Goal: Information Seeking & Learning: Learn about a topic

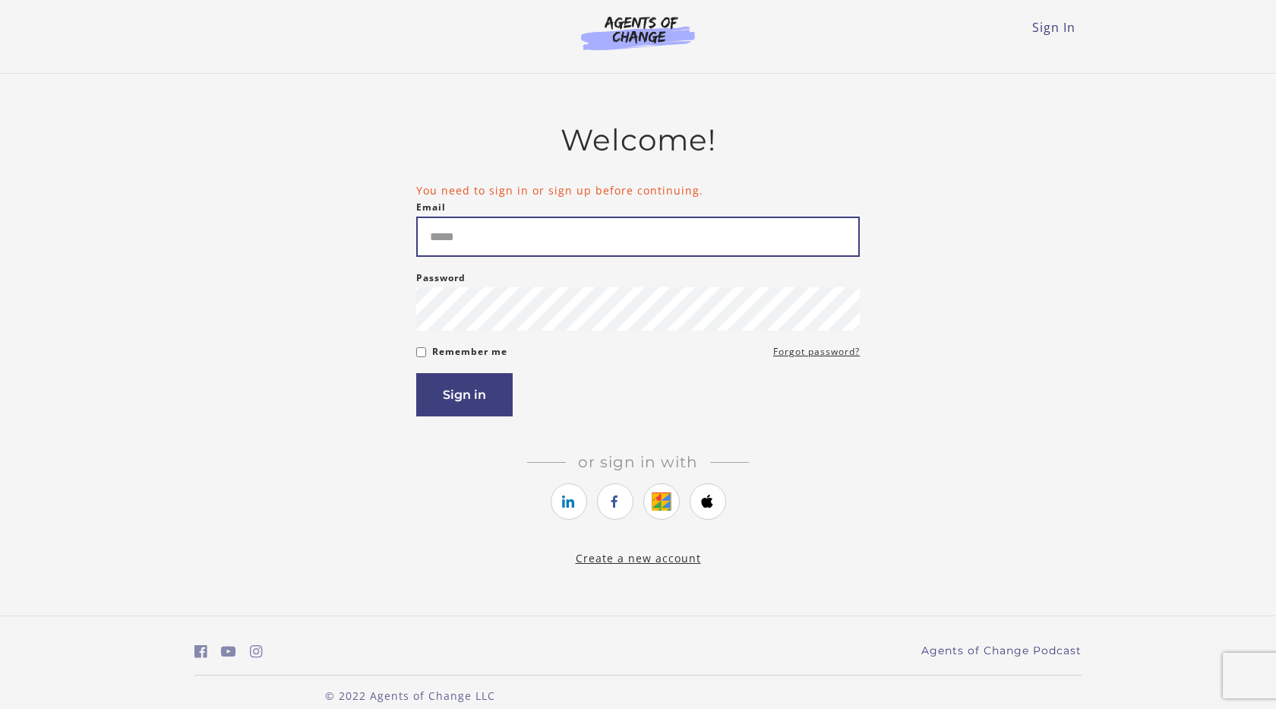
click at [492, 230] on input "Email" at bounding box center [638, 237] width 444 height 40
click at [528, 289] on div "Password Password must be at least 8 characters" at bounding box center [638, 300] width 444 height 62
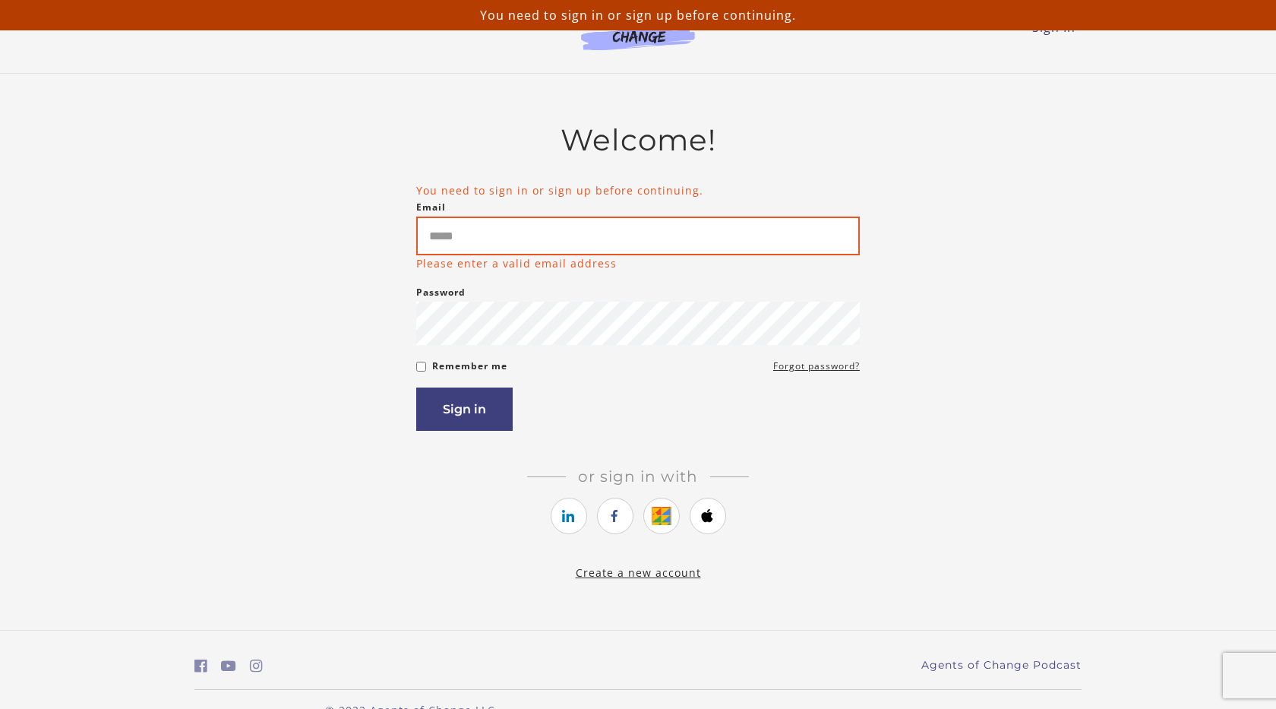
click at [478, 228] on input "Email" at bounding box center [638, 236] width 444 height 39
type input "**********"
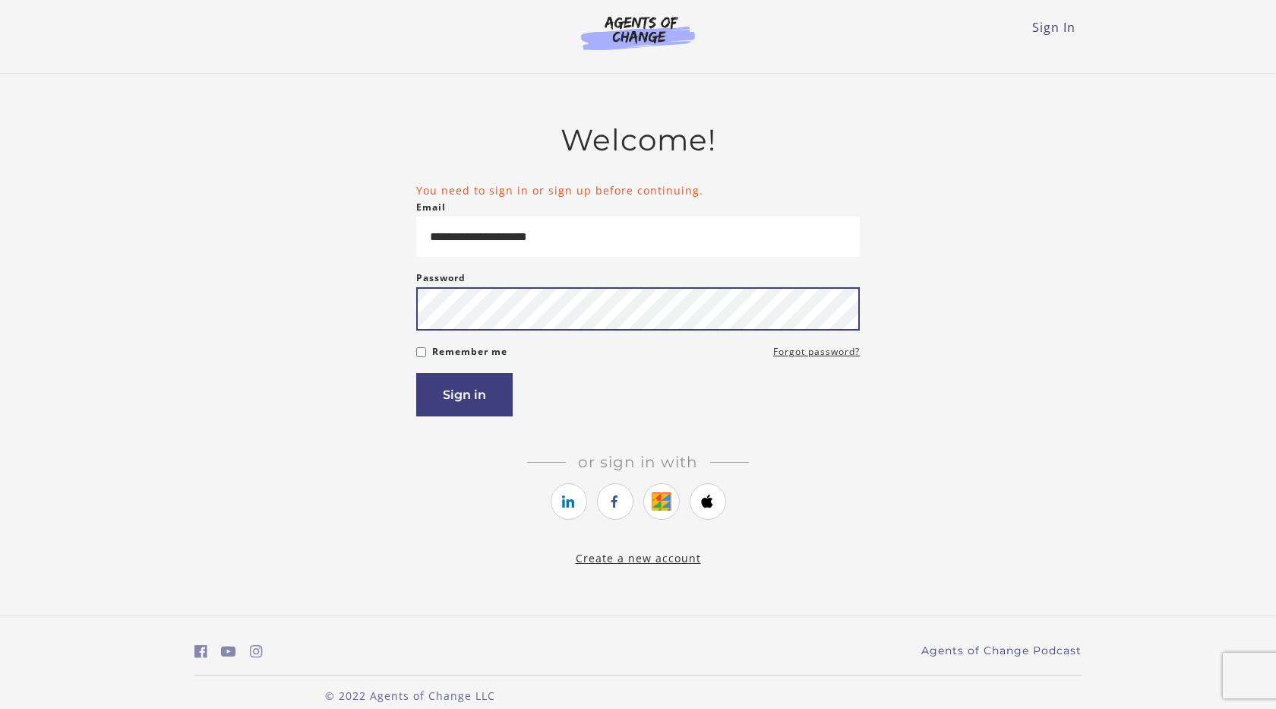
click at [416, 373] on button "Sign in" at bounding box center [464, 394] width 96 height 43
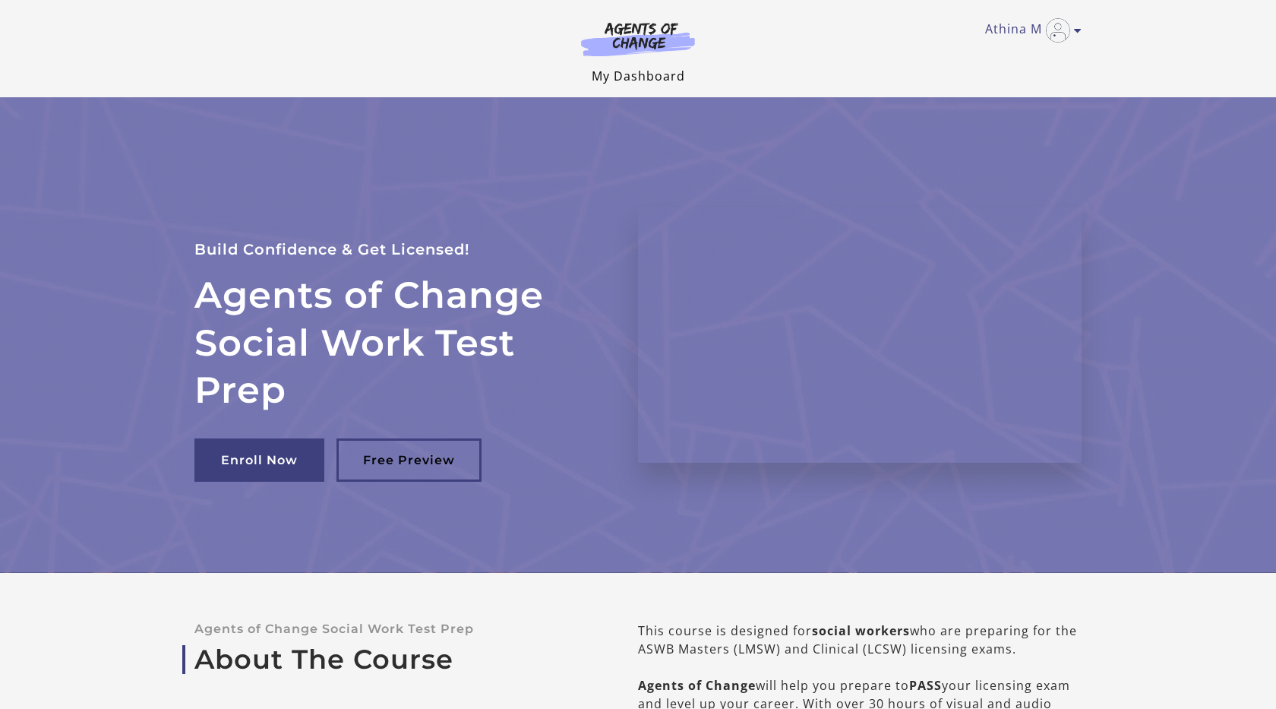
click at [610, 82] on link "My Dashboard" at bounding box center [638, 76] width 93 height 17
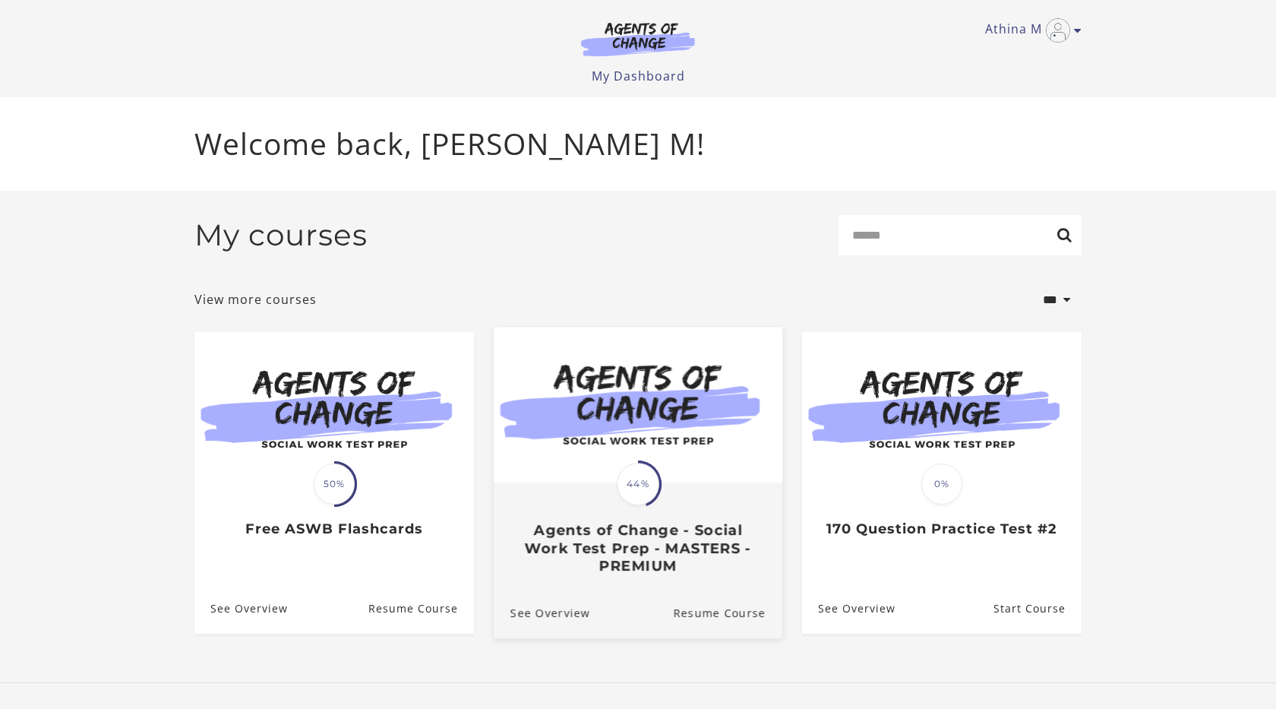
click at [630, 416] on img at bounding box center [638, 405] width 289 height 156
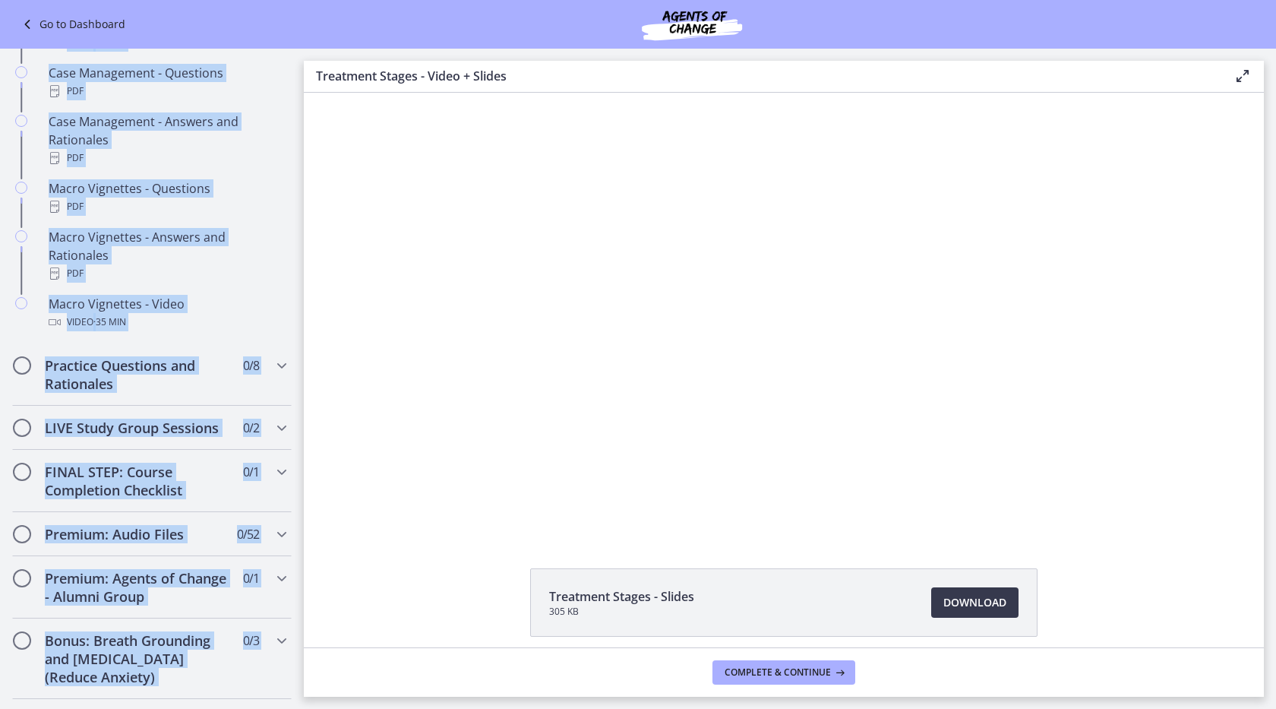
drag, startPoint x: 301, startPoint y: 172, endPoint x: 204, endPoint y: 706, distance: 542.2
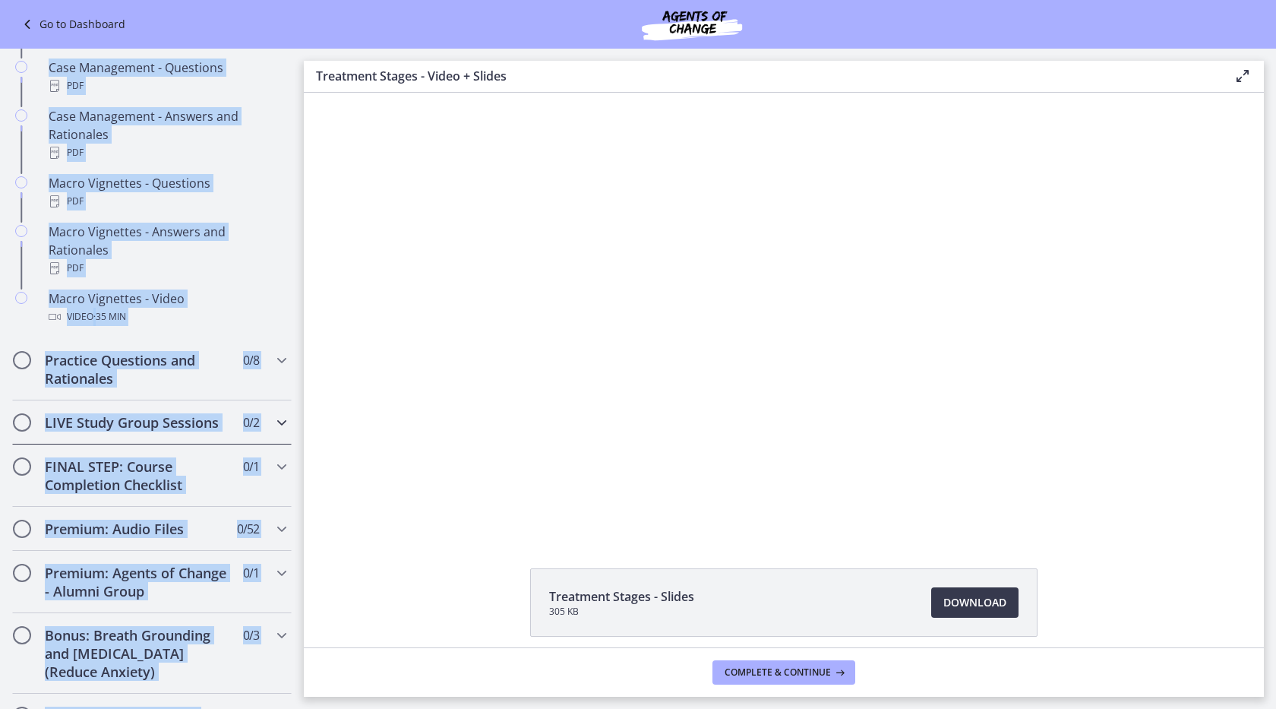
click at [274, 413] on icon "Chapters" at bounding box center [282, 422] width 18 height 18
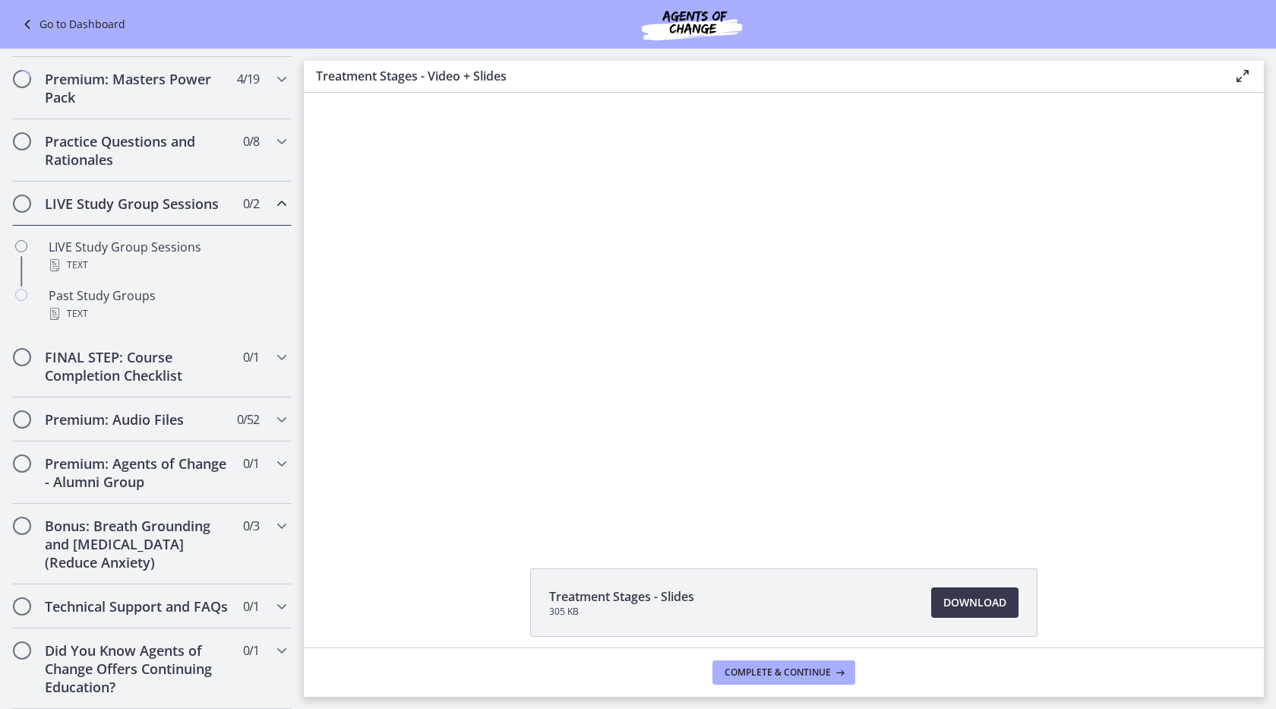
scroll to position [657, 0]
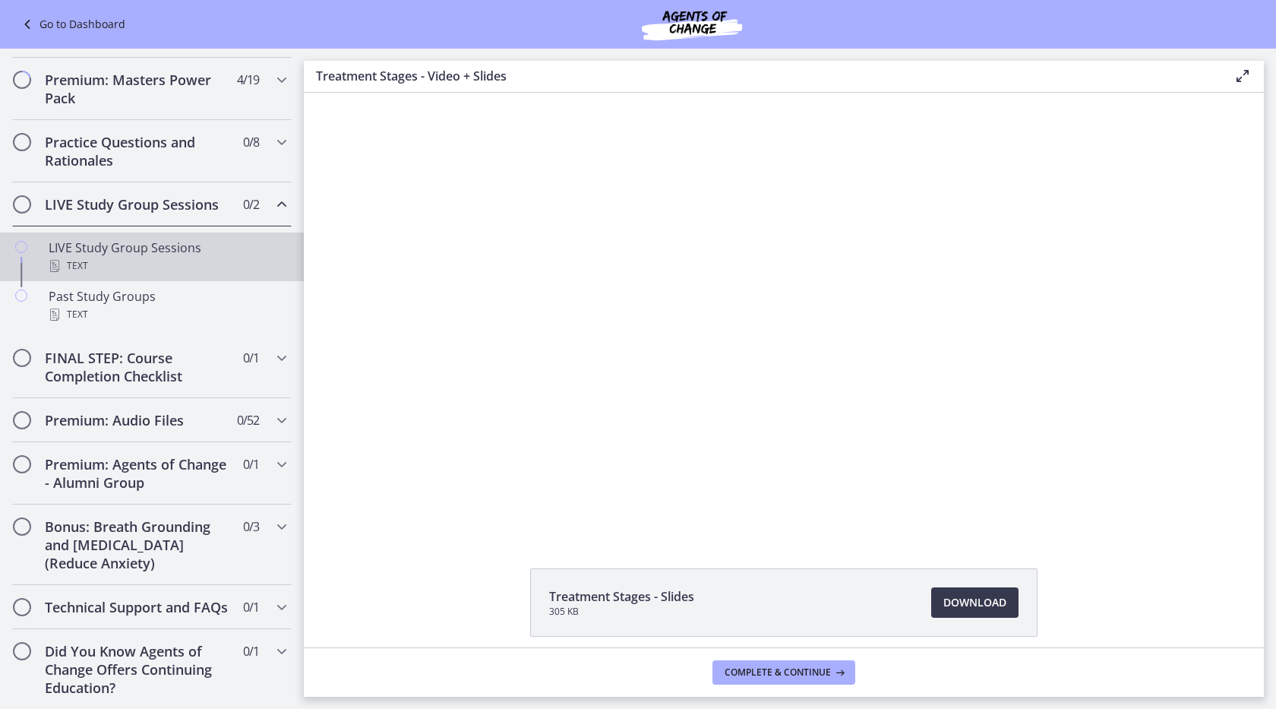
click at [204, 247] on div "LIVE Study Group Sessions Text" at bounding box center [167, 257] width 237 height 36
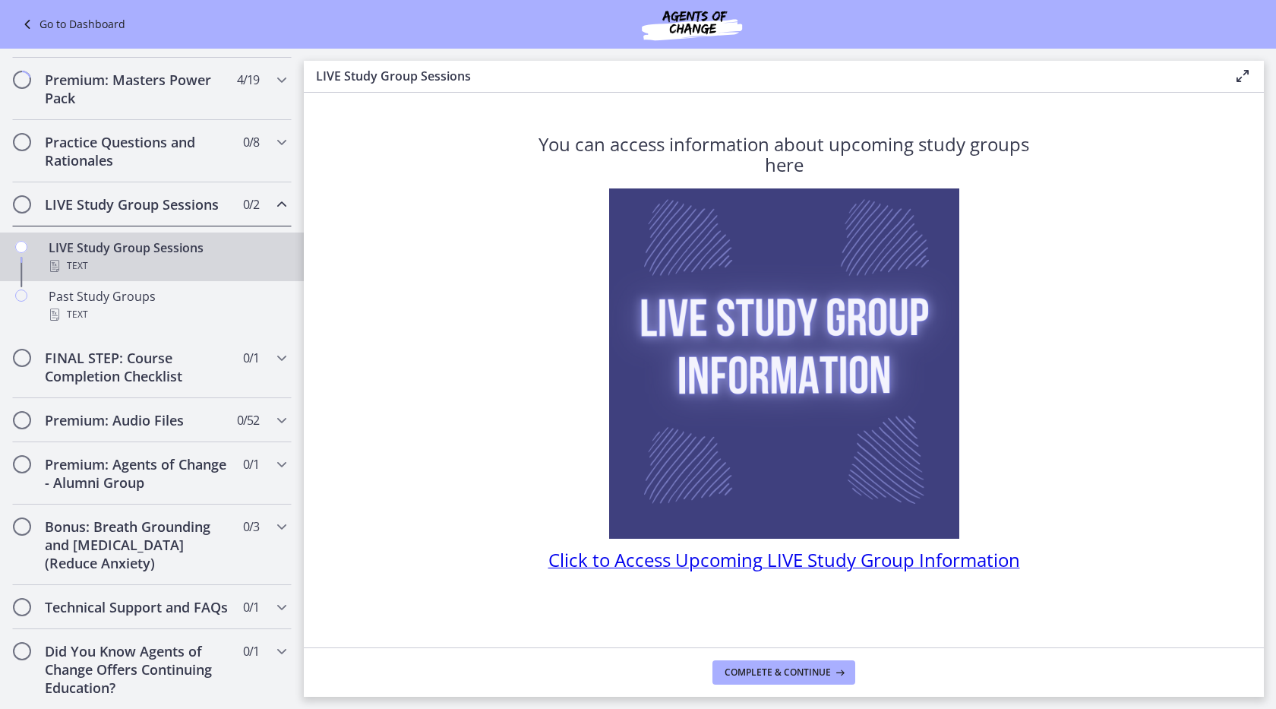
click at [714, 563] on span "Click to Access Upcoming LIVE Study Group Information" at bounding box center [785, 559] width 472 height 25
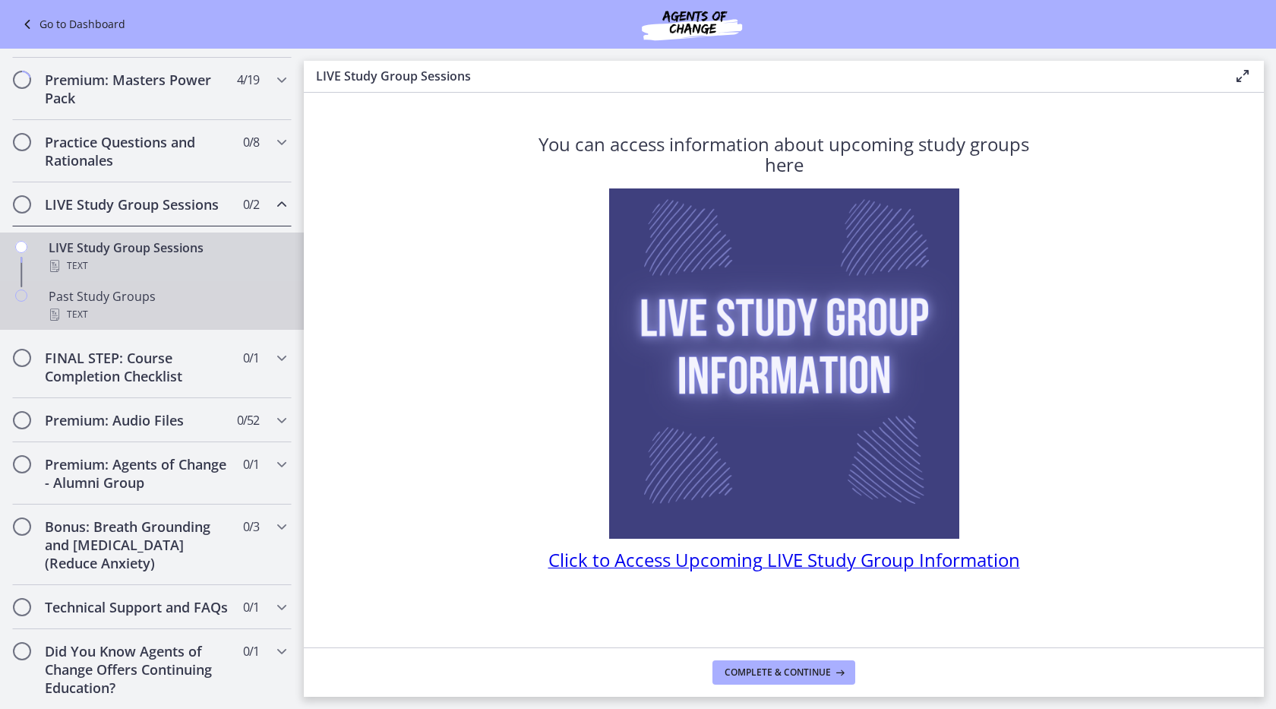
click at [162, 297] on div "Past Study Groups Text" at bounding box center [167, 305] width 237 height 36
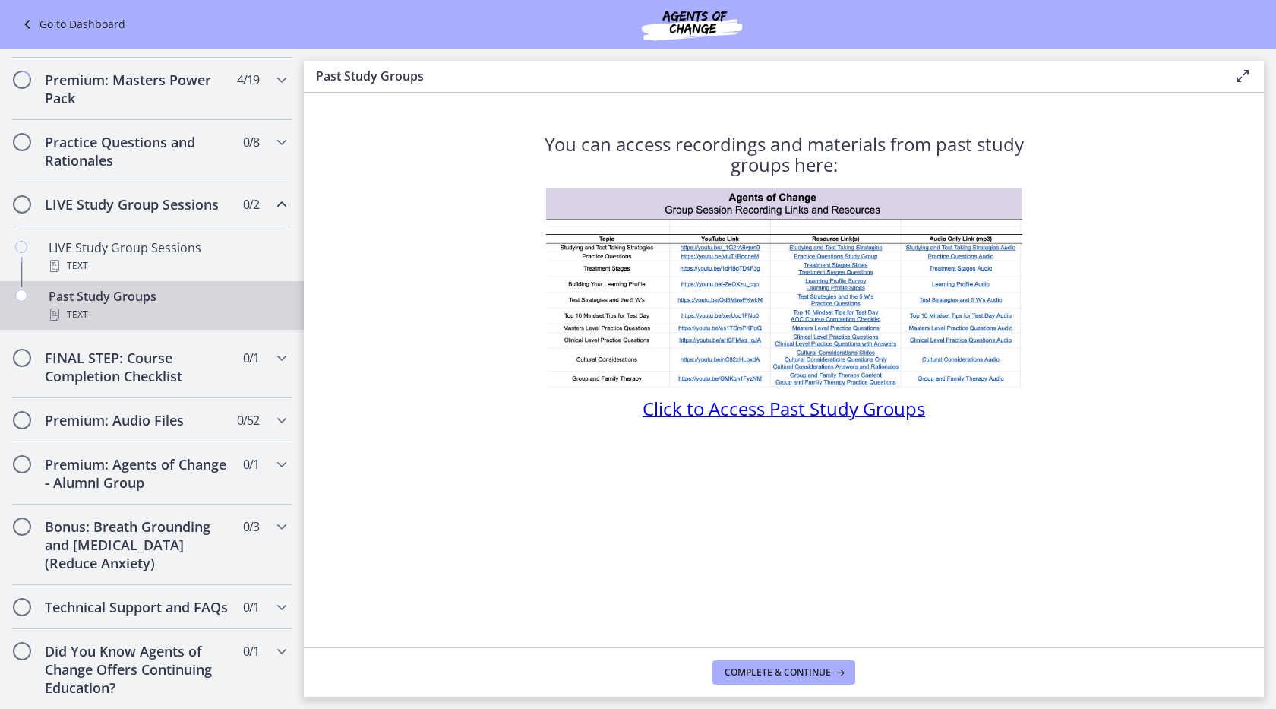
click at [735, 246] on img at bounding box center [784, 287] width 476 height 199
